Goal: Information Seeking & Learning: Learn about a topic

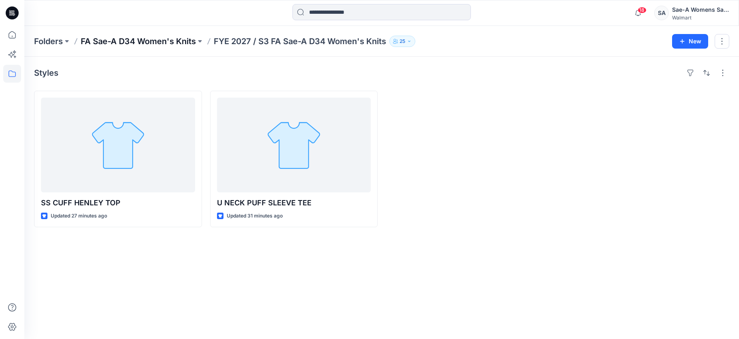
drag, startPoint x: 0, startPoint y: 0, endPoint x: 170, endPoint y: 42, distance: 175.0
click at [170, 42] on p "FA Sae-A D34 Women's Knits" at bounding box center [138, 41] width 115 height 11
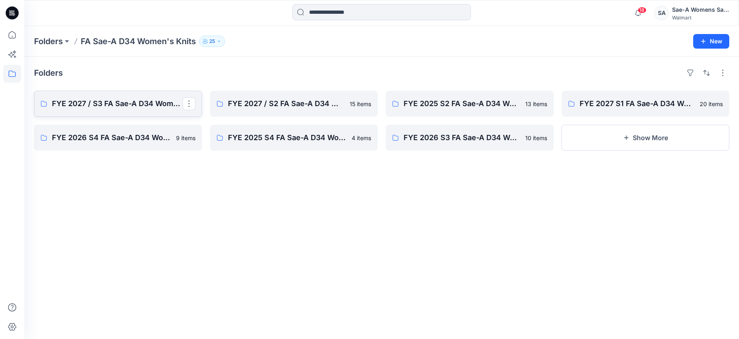
click at [150, 109] on p "FYE 2027 / S3 FA Sae-A D34 Women's Knits" at bounding box center [117, 103] width 131 height 11
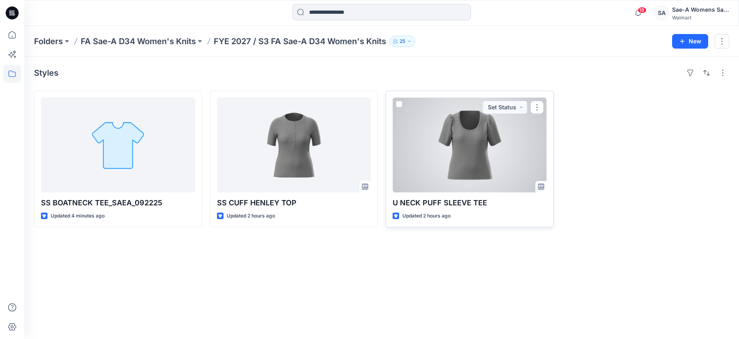
click at [482, 163] on div at bounding box center [470, 145] width 154 height 95
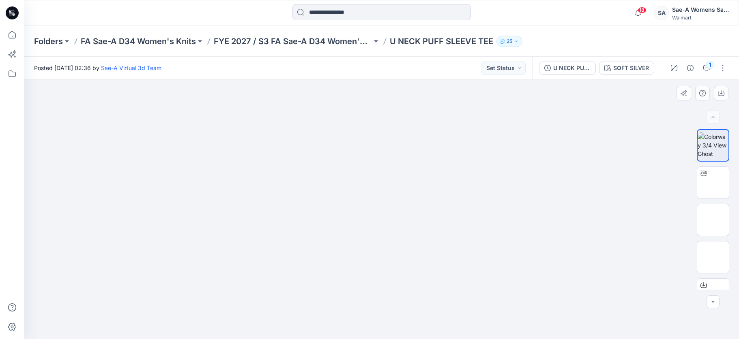
click at [403, 124] on img at bounding box center [381, 124] width 153 height 0
click at [713, 183] on img at bounding box center [713, 183] width 0 height 0
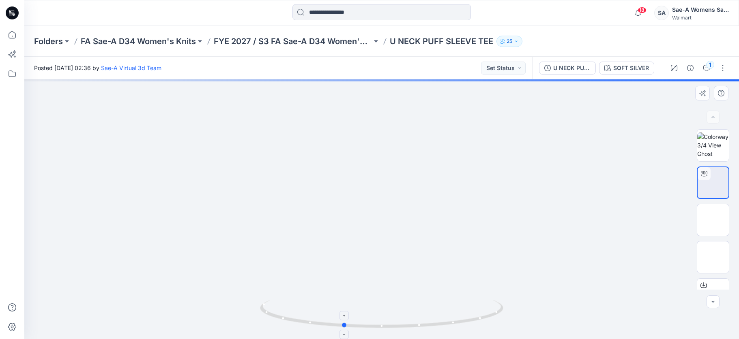
drag, startPoint x: 407, startPoint y: 330, endPoint x: 358, endPoint y: 329, distance: 48.3
click at [358, 330] on icon at bounding box center [382, 315] width 245 height 30
drag, startPoint x: 375, startPoint y: 326, endPoint x: 300, endPoint y: 326, distance: 74.2
click at [300, 326] on icon at bounding box center [382, 315] width 245 height 30
drag, startPoint x: 383, startPoint y: 328, endPoint x: 436, endPoint y: 326, distance: 52.8
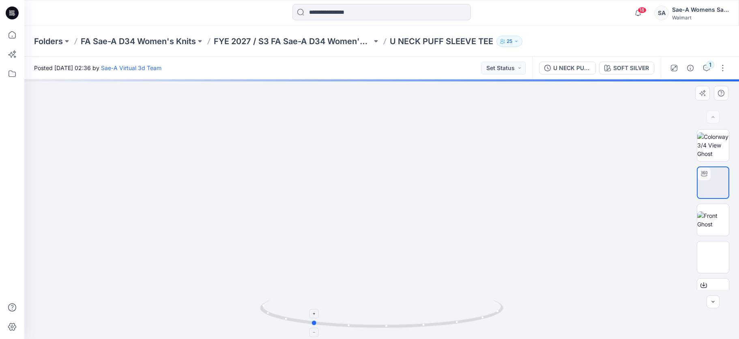
click at [436, 326] on icon at bounding box center [382, 315] width 245 height 30
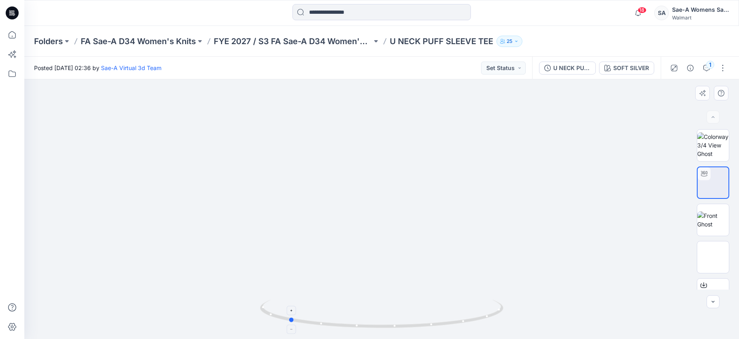
drag, startPoint x: 398, startPoint y: 328, endPoint x: 374, endPoint y: 329, distance: 23.6
click at [374, 329] on icon at bounding box center [382, 315] width 245 height 30
drag, startPoint x: 374, startPoint y: 330, endPoint x: 237, endPoint y: 330, distance: 137.1
click at [237, 330] on div at bounding box center [381, 209] width 715 height 260
click at [712, 220] on img at bounding box center [713, 220] width 32 height 17
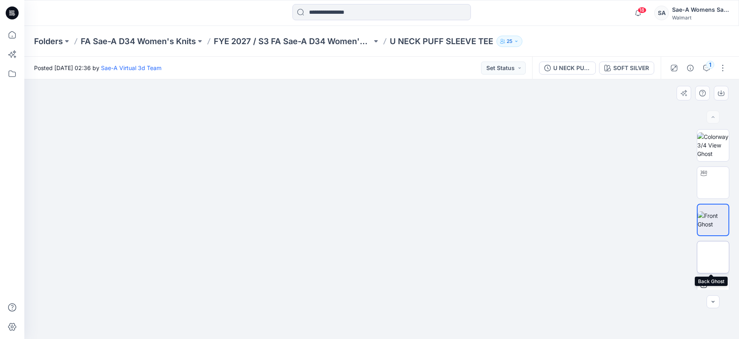
click at [713, 257] on img at bounding box center [713, 257] width 0 height 0
click at [711, 212] on img at bounding box center [713, 220] width 32 height 17
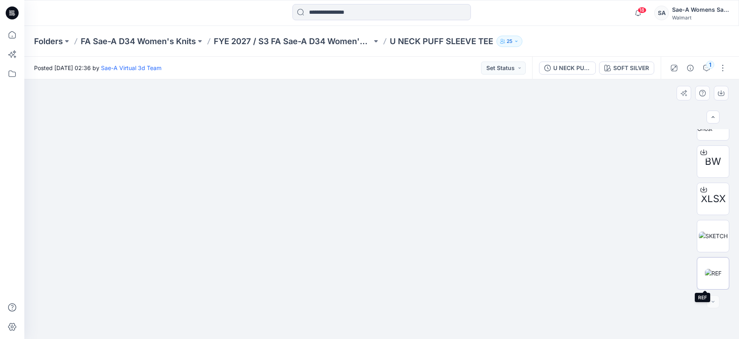
click at [710, 276] on img at bounding box center [713, 273] width 17 height 9
click at [711, 240] on img at bounding box center [713, 236] width 29 height 9
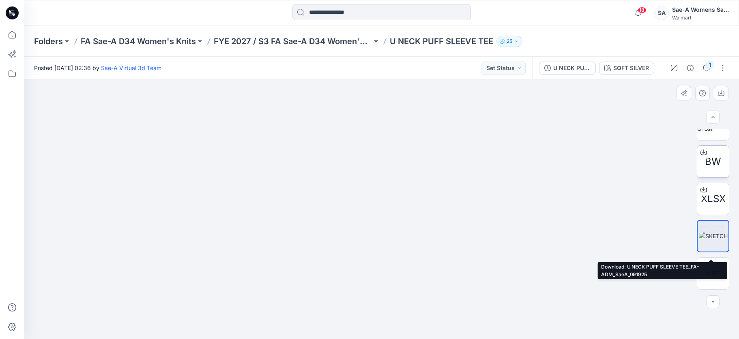
scroll to position [52, 0]
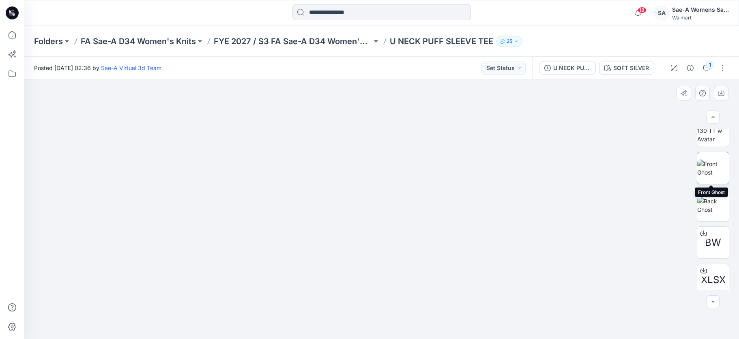
click at [706, 163] on img at bounding box center [713, 168] width 32 height 17
click at [709, 133] on img at bounding box center [713, 131] width 32 height 26
drag, startPoint x: 380, startPoint y: 204, endPoint x: 381, endPoint y: 245, distance: 40.6
drag, startPoint x: 396, startPoint y: 330, endPoint x: 170, endPoint y: 331, distance: 225.5
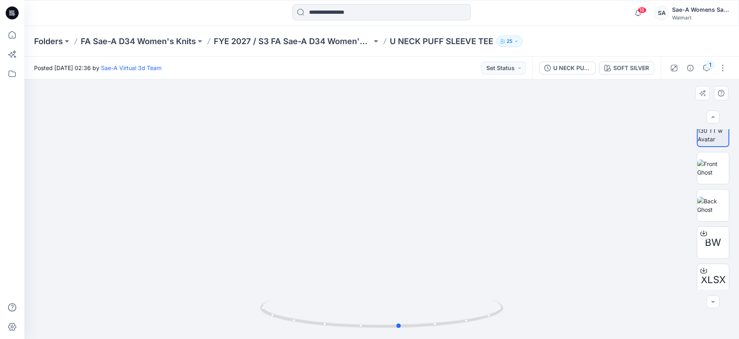
click at [170, 331] on div at bounding box center [381, 209] width 715 height 260
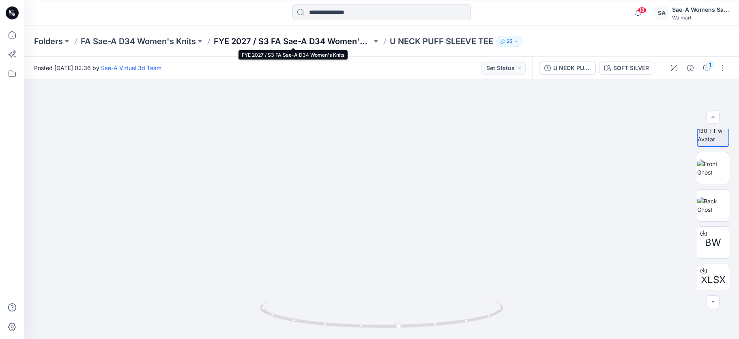
click at [277, 38] on p "FYE 2027 / S3 FA Sae-A D34 Women's Knits" at bounding box center [293, 41] width 158 height 11
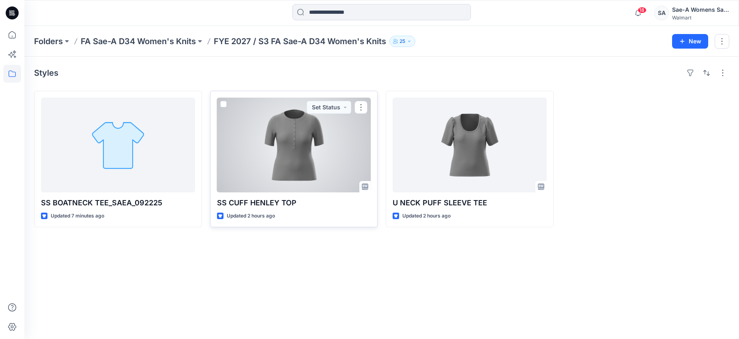
click at [331, 167] on div at bounding box center [294, 145] width 154 height 95
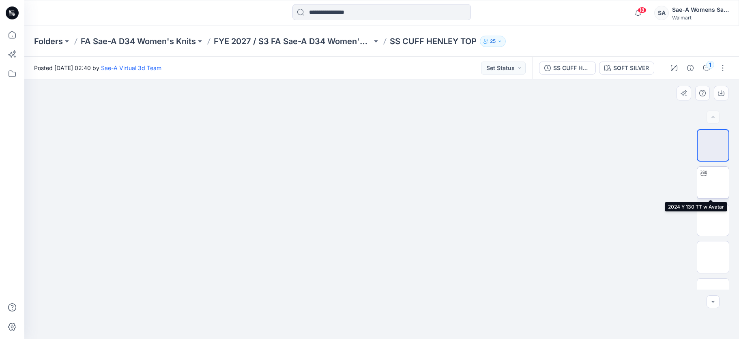
click at [713, 183] on img at bounding box center [713, 183] width 0 height 0
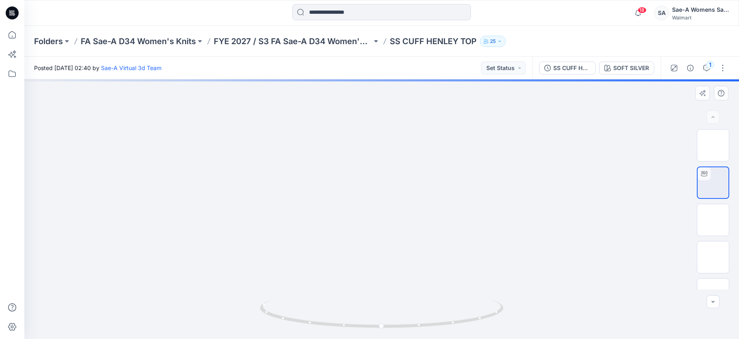
drag, startPoint x: 399, startPoint y: 209, endPoint x: 399, endPoint y: 246, distance: 36.5
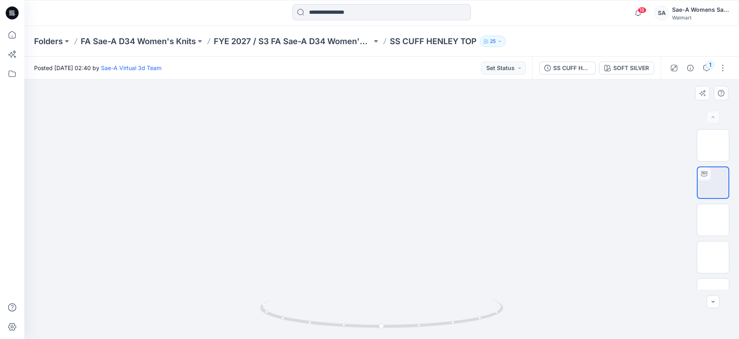
drag, startPoint x: 432, startPoint y: 325, endPoint x: 399, endPoint y: 333, distance: 34.2
click at [351, 324] on icon at bounding box center [382, 315] width 245 height 30
drag, startPoint x: 399, startPoint y: 328, endPoint x: 234, endPoint y: 321, distance: 164.8
click at [234, 321] on div at bounding box center [381, 209] width 715 height 260
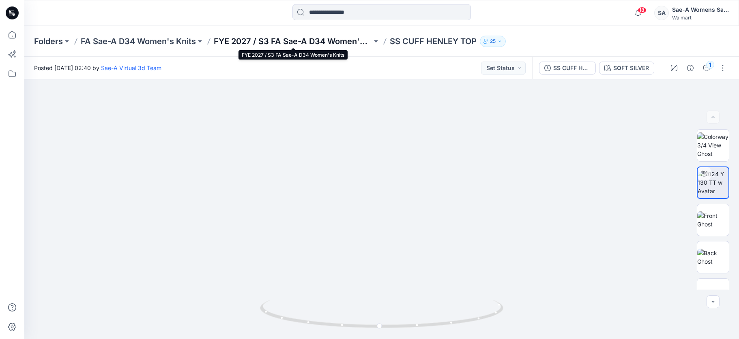
click at [336, 42] on p "FYE 2027 / S3 FA Sae-A D34 Women's Knits" at bounding box center [293, 41] width 158 height 11
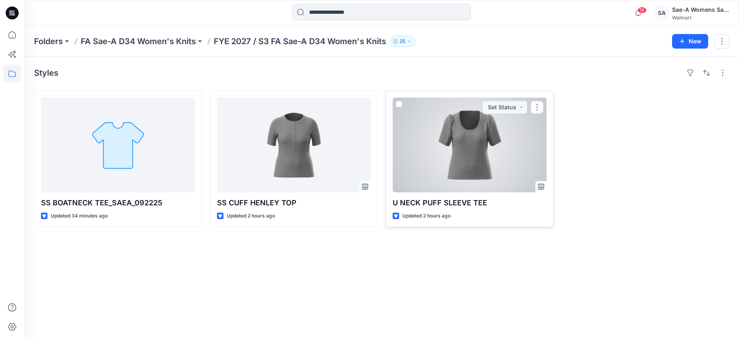
click at [444, 154] on div at bounding box center [470, 145] width 154 height 95
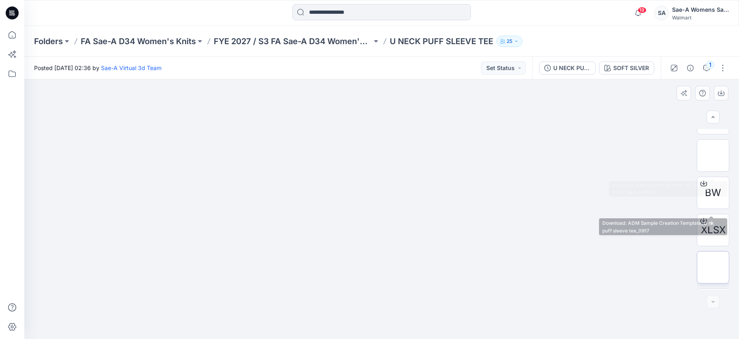
scroll to position [133, 0]
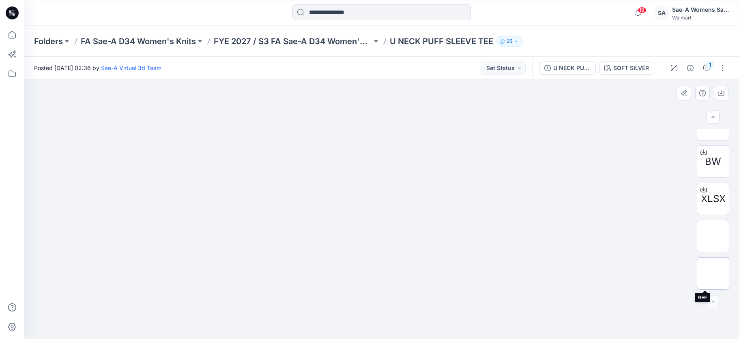
click at [713, 274] on img at bounding box center [713, 274] width 0 height 0
